Goal: Information Seeking & Learning: Learn about a topic

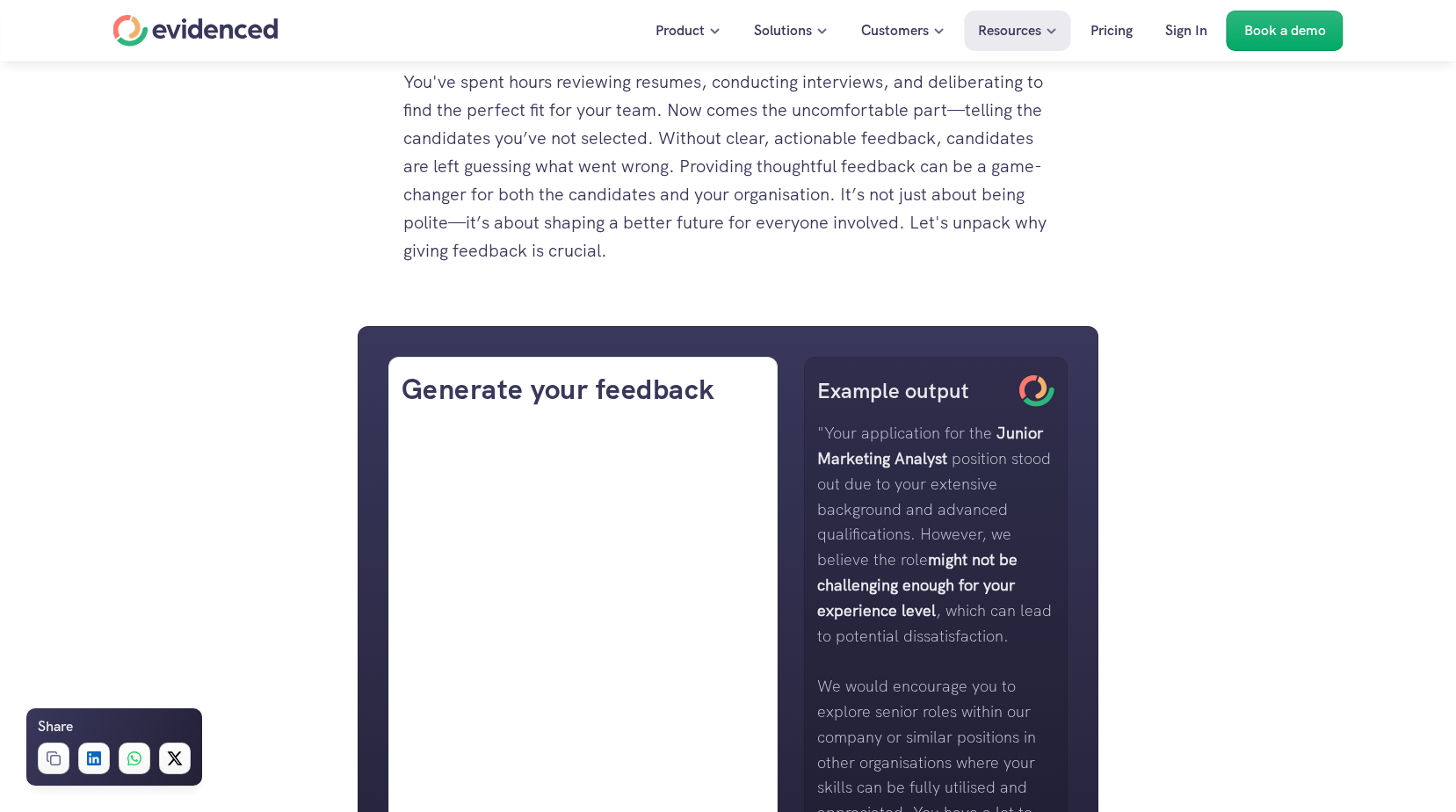
scroll to position [1054, 0]
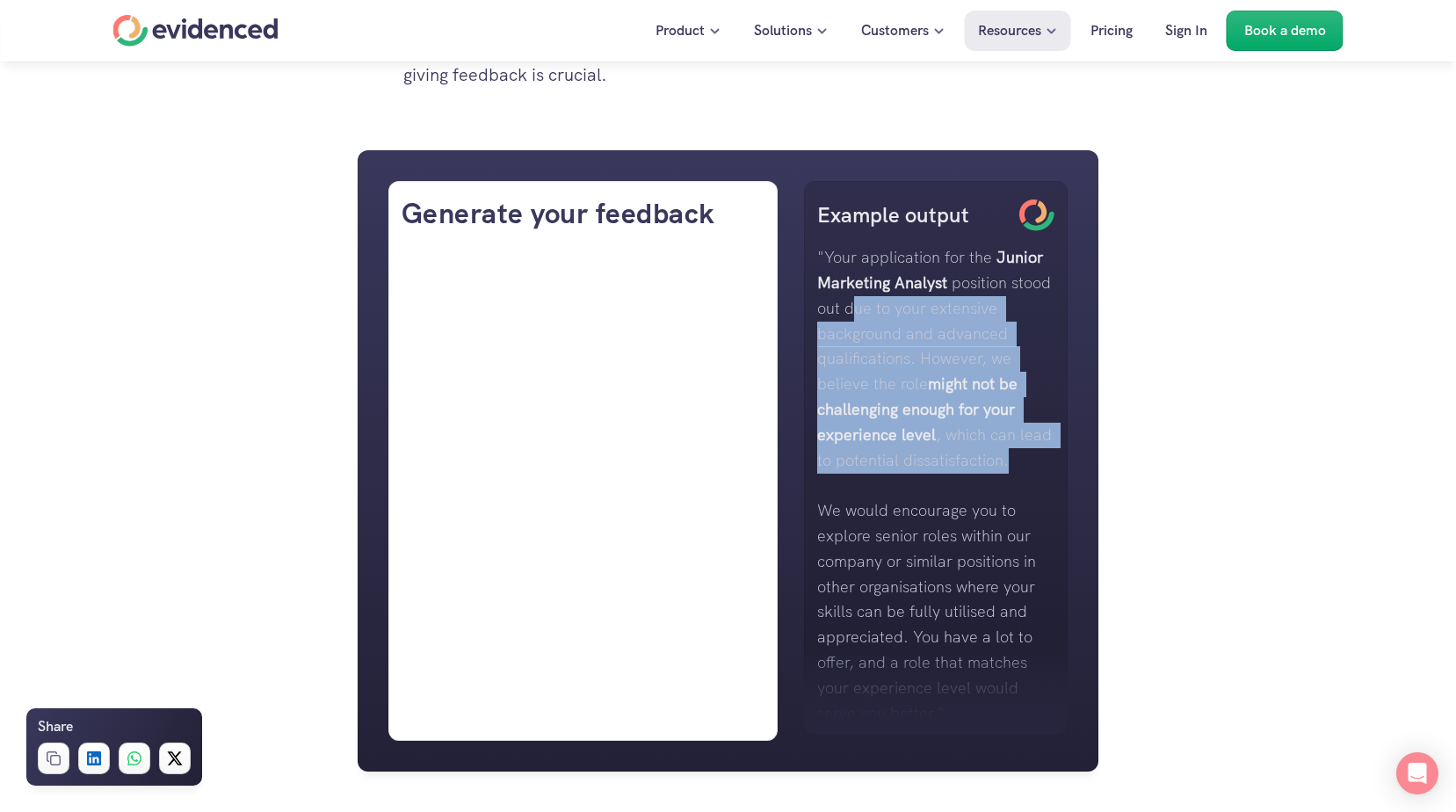
drag, startPoint x: 855, startPoint y: 308, endPoint x: 1048, endPoint y: 458, distance: 244.4
click at [1048, 458] on p ""Your application for the Junior Marketing Analyst position stood out due to yo…" at bounding box center [935, 359] width 238 height 228
copy p "ue to your extensive background and advanced qualifications. However, we believ…"
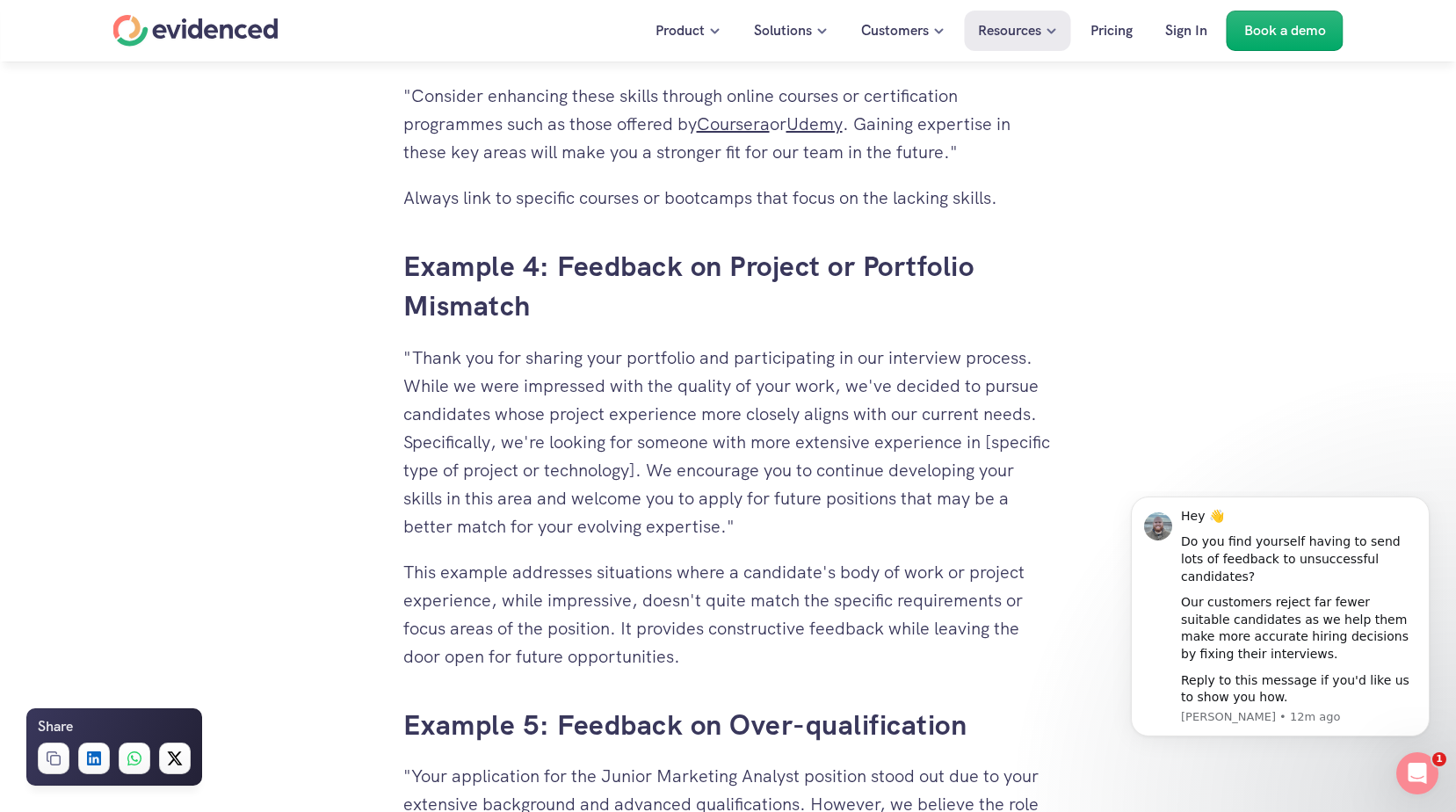
scroll to position [5359, 0]
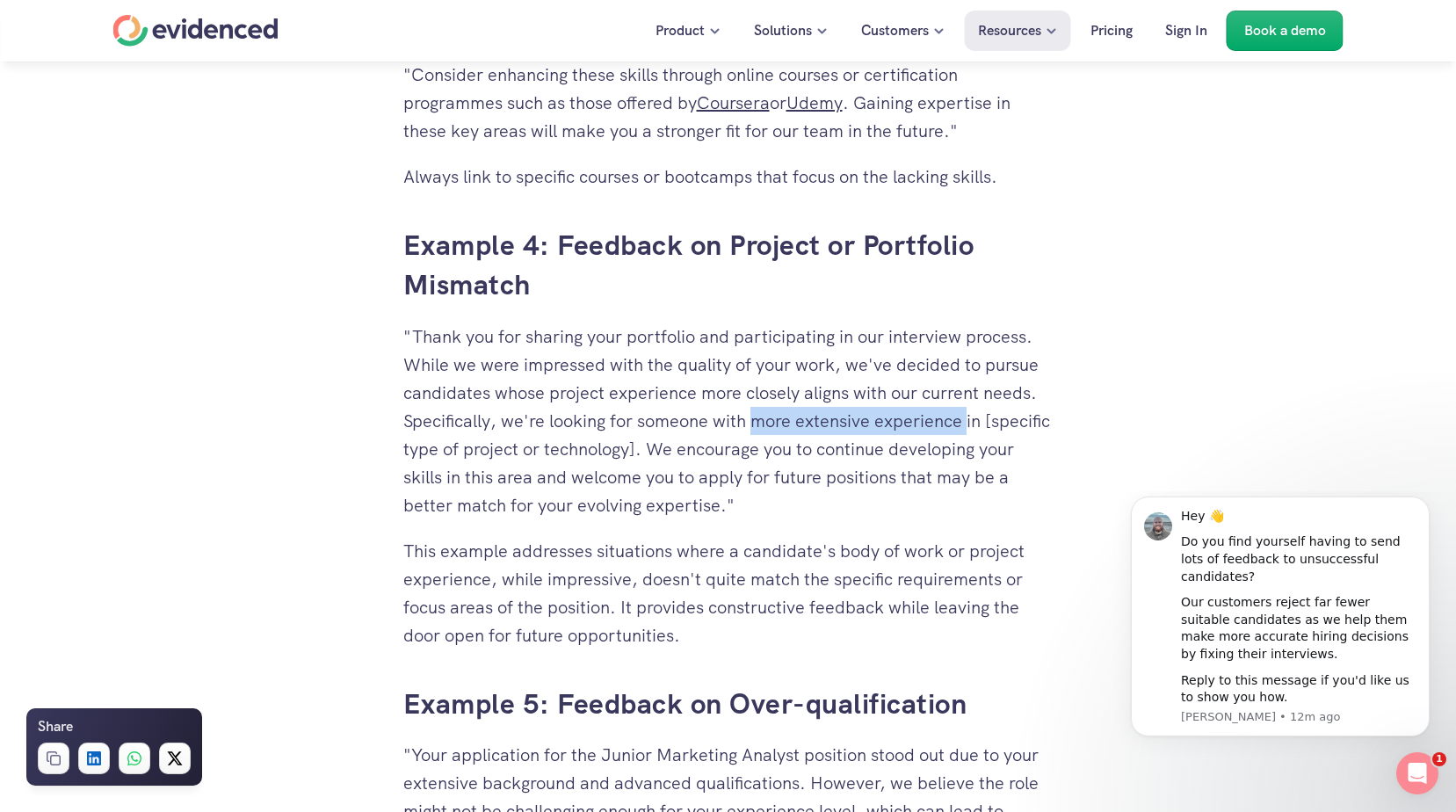
drag, startPoint x: 759, startPoint y: 420, endPoint x: 970, endPoint y: 420, distance: 211.0
click at [970, 420] on p ""Thank you for sharing your portfolio and participating in our interview proces…" at bounding box center [728, 420] width 651 height 197
click at [808, 426] on p ""Thank you for sharing your portfolio and participating in our interview proces…" at bounding box center [728, 420] width 651 height 197
drag, startPoint x: 728, startPoint y: 419, endPoint x: 998, endPoint y: 423, distance: 270.0
click at [998, 423] on p ""Thank you for sharing your portfolio and participating in our interview proces…" at bounding box center [728, 420] width 651 height 197
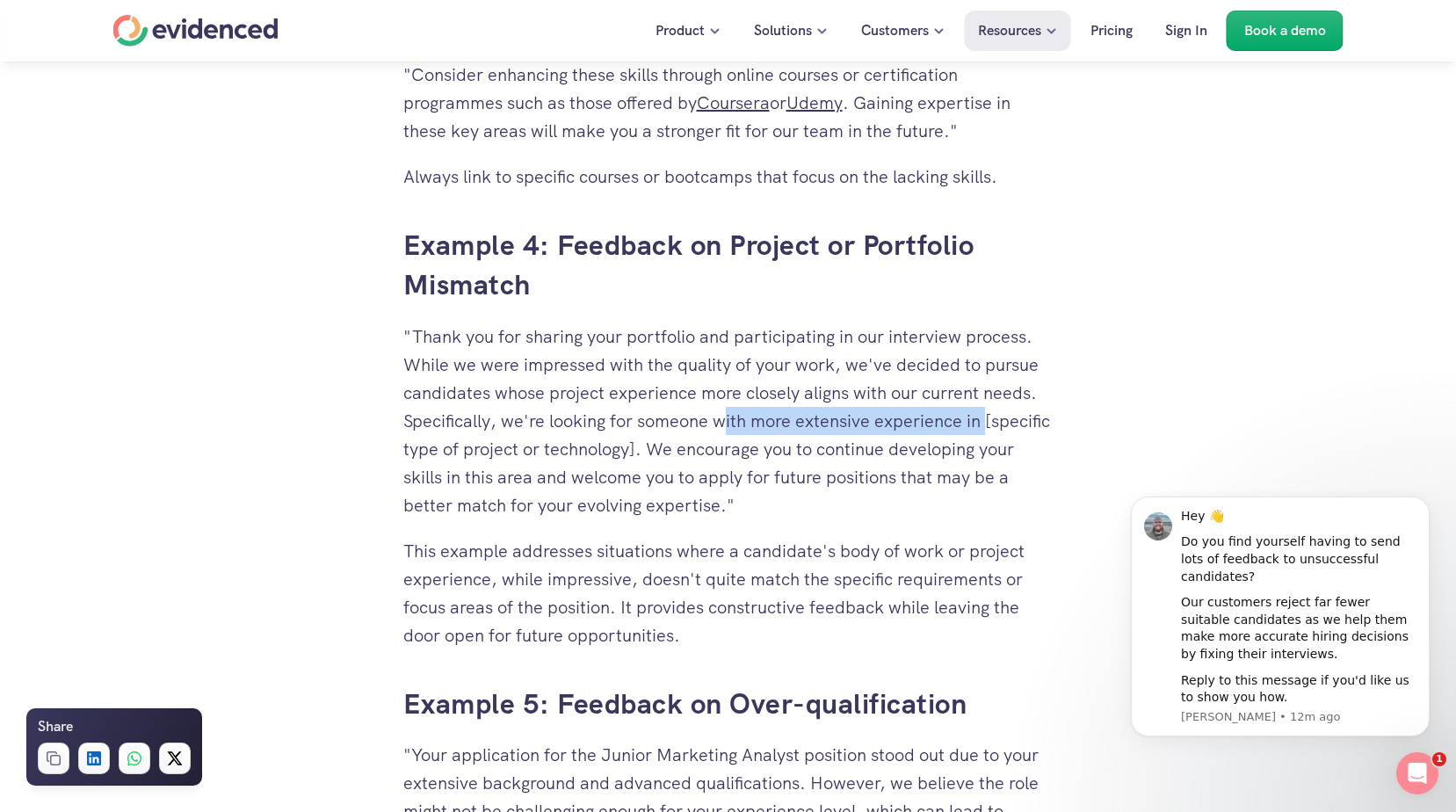
copy p "ith more extensive experience in"
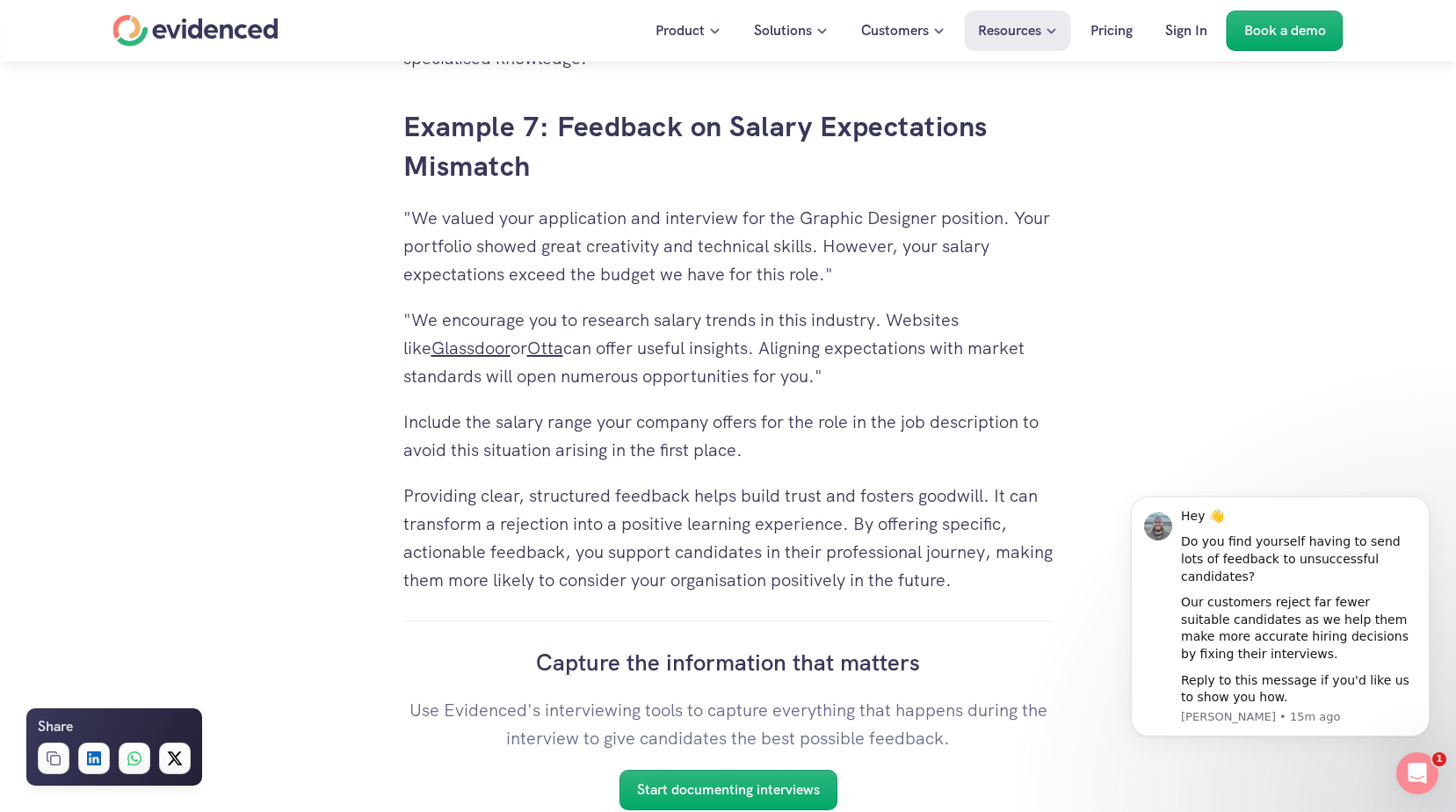
scroll to position [6764, 0]
